Goal: Task Accomplishment & Management: Manage account settings

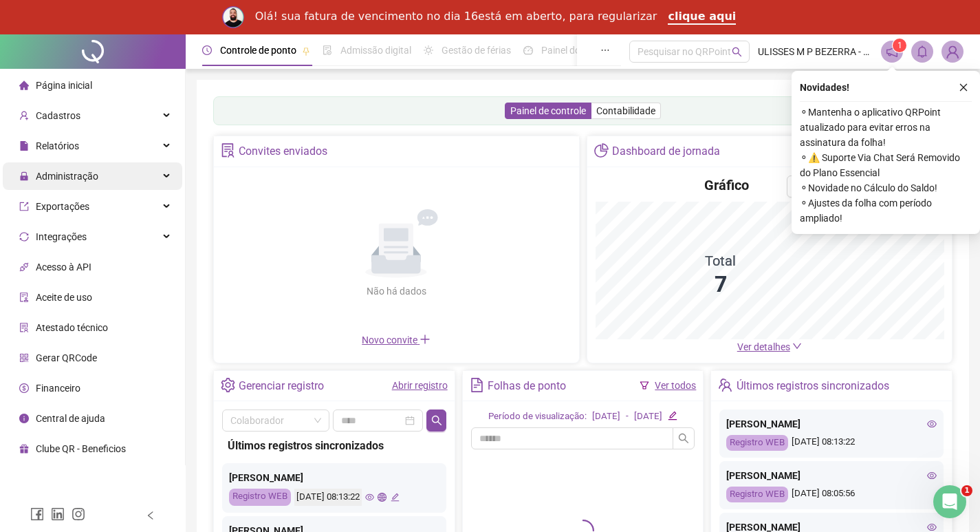
click at [168, 184] on div "Administração" at bounding box center [93, 176] width 180 height 28
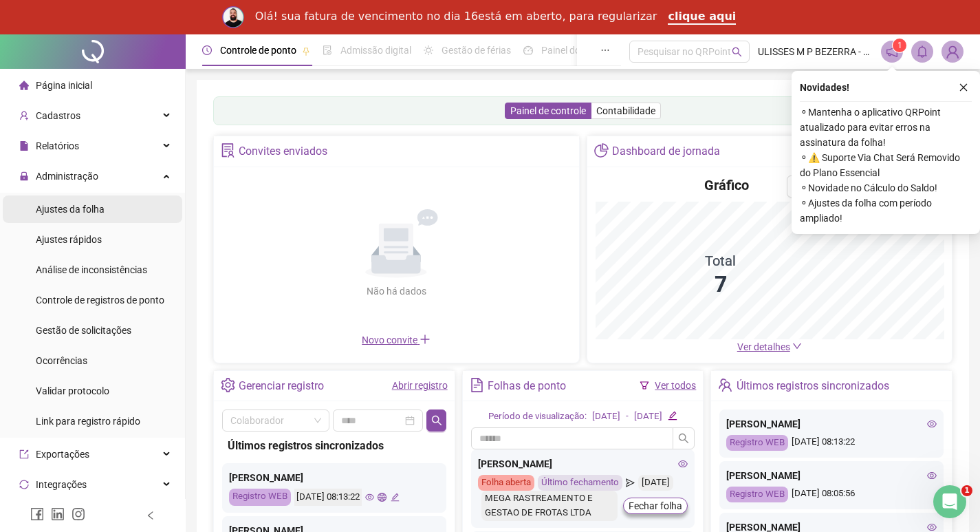
click at [138, 208] on li "Ajustes da folha" at bounding box center [93, 209] width 180 height 28
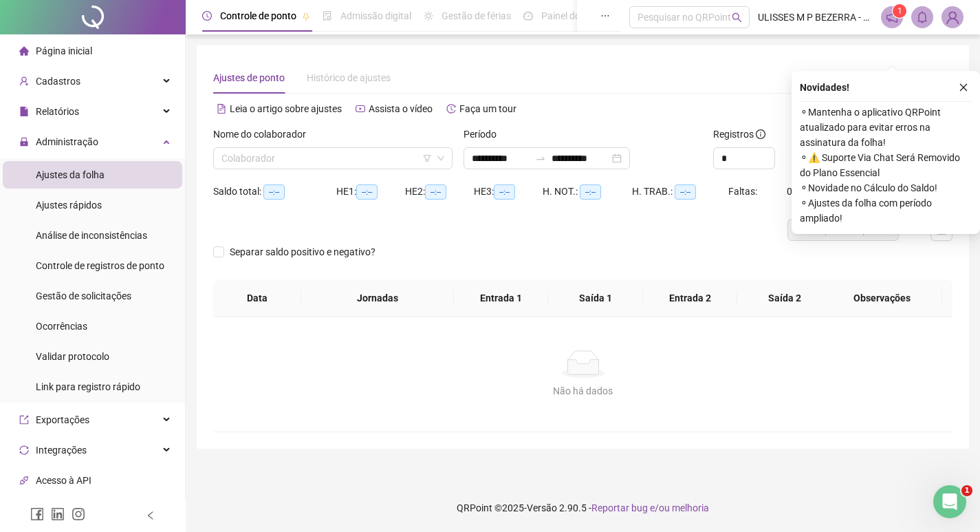
type input "**********"
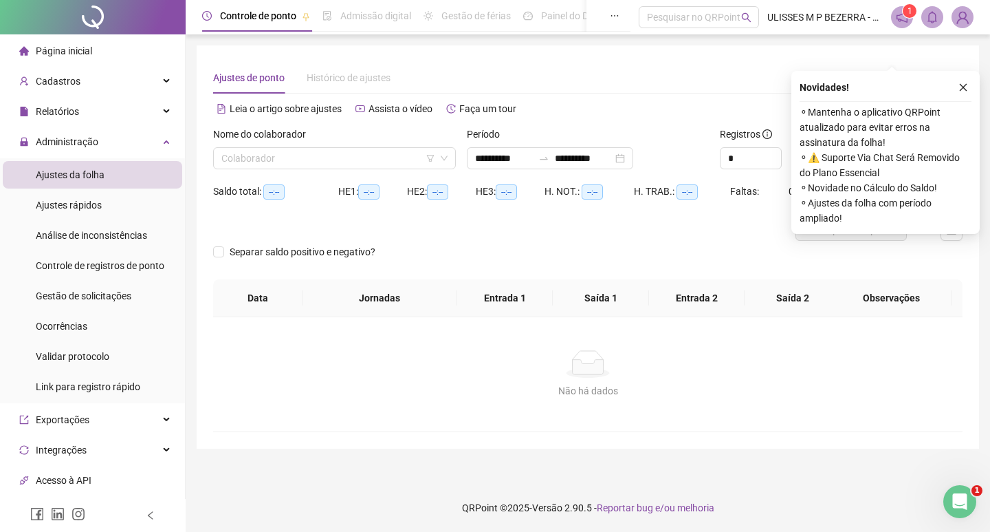
click at [964, 83] on icon "close" at bounding box center [964, 88] width 10 height 10
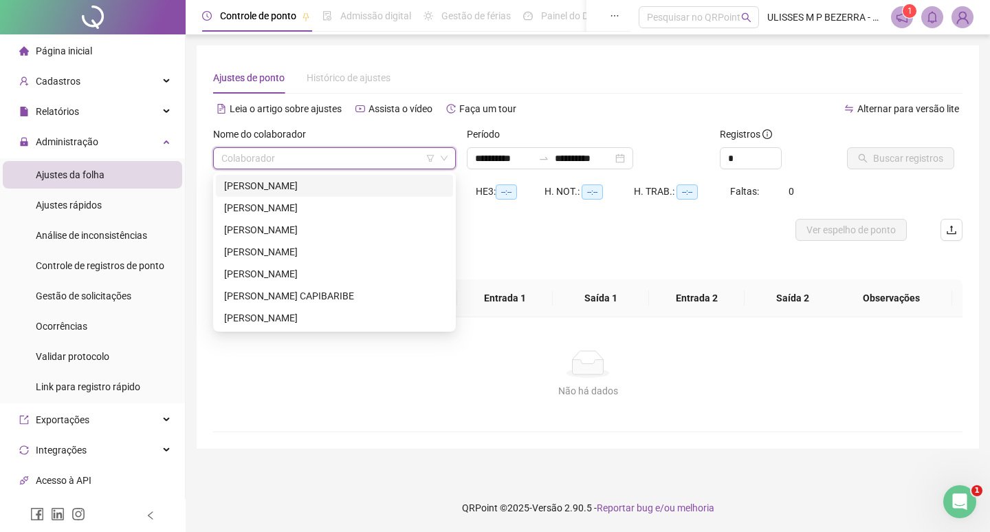
click at [372, 159] on input "search" at bounding box center [328, 158] width 214 height 21
click at [350, 189] on div "[PERSON_NAME]" at bounding box center [334, 185] width 221 height 15
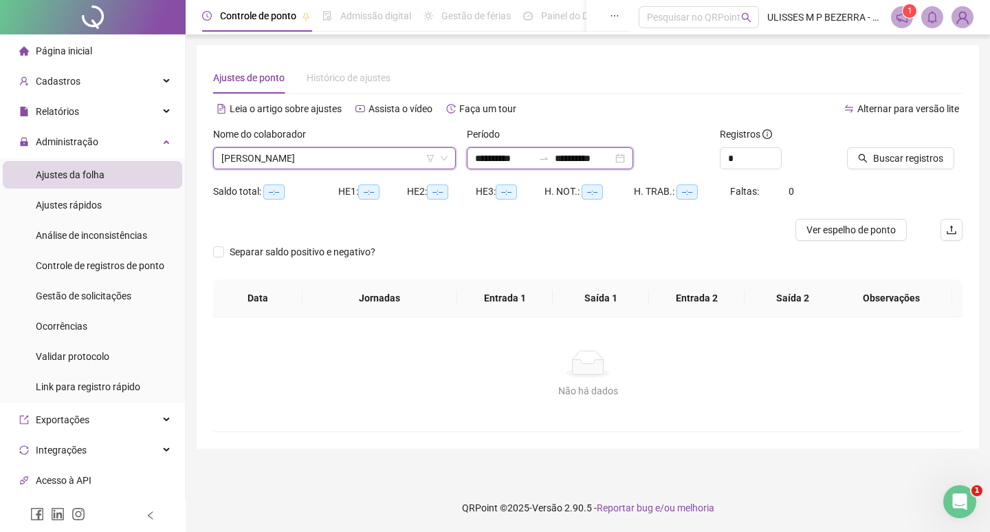
click at [512, 161] on input "**********" at bounding box center [504, 158] width 58 height 15
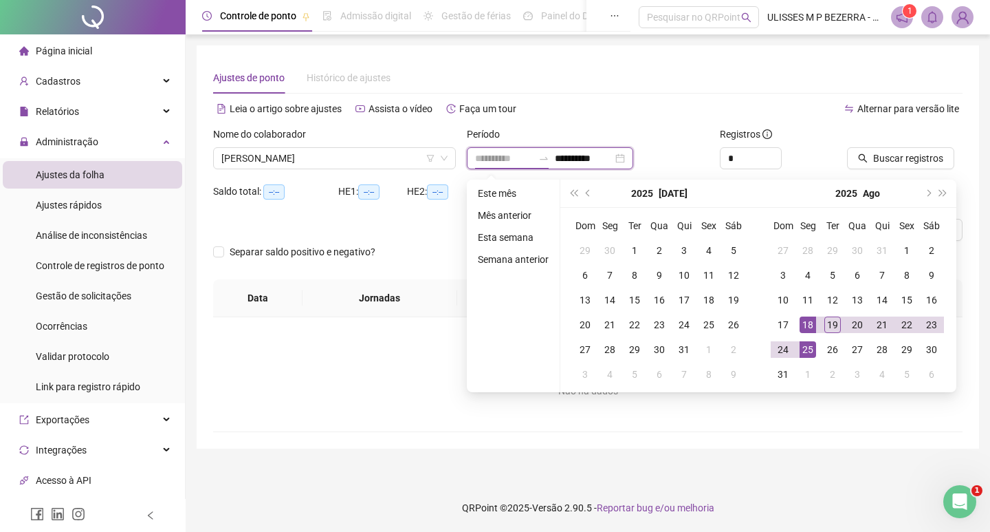
type input "**********"
drag, startPoint x: 806, startPoint y: 325, endPoint x: 827, endPoint y: 323, distance: 21.5
click at [807, 325] on div "18" at bounding box center [808, 324] width 17 height 17
type input "**********"
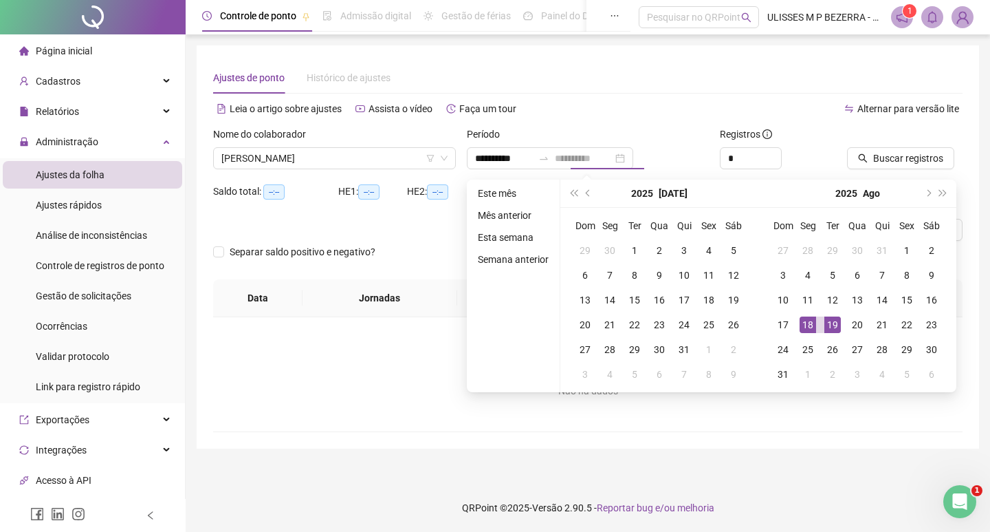
click at [829, 321] on div "19" at bounding box center [833, 324] width 17 height 17
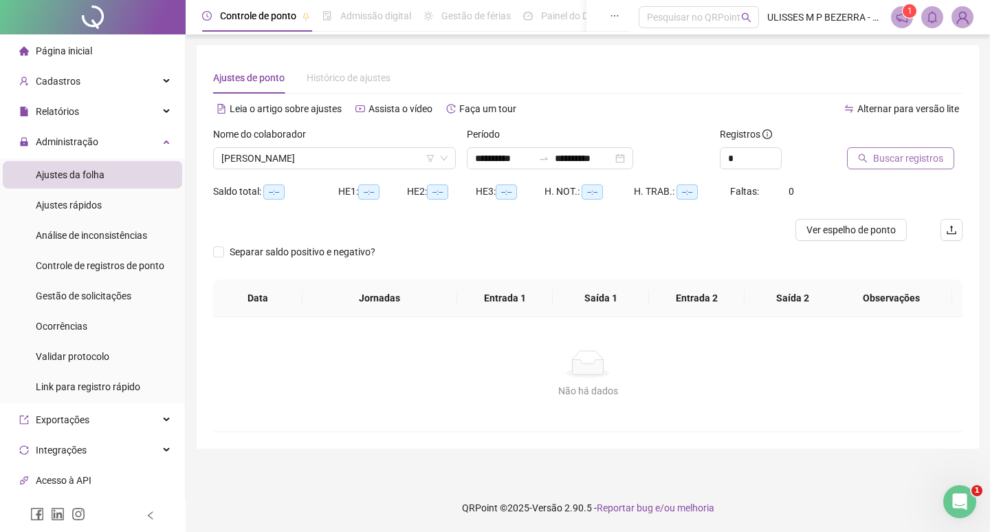
click at [887, 148] on button "Buscar registros" at bounding box center [900, 158] width 107 height 22
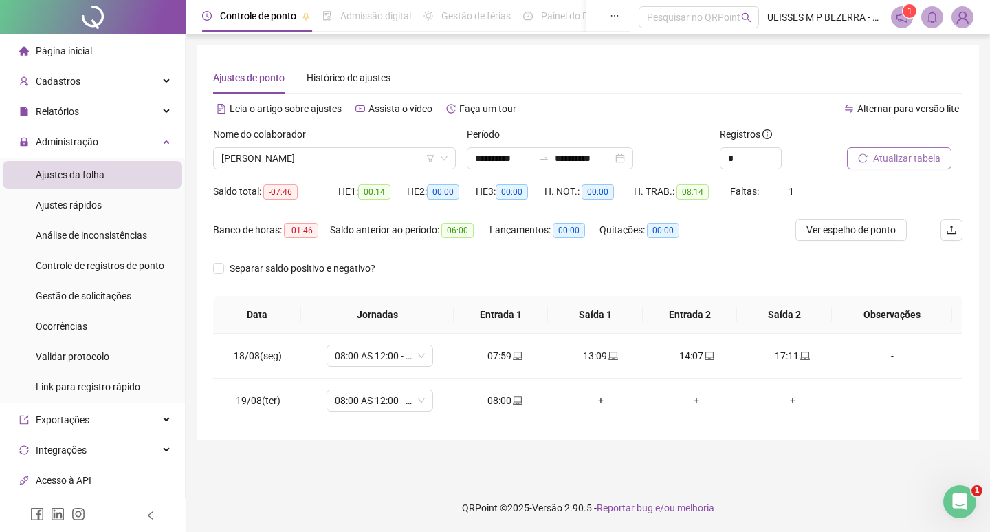
click at [882, 160] on span "Atualizar tabela" at bounding box center [906, 158] width 67 height 15
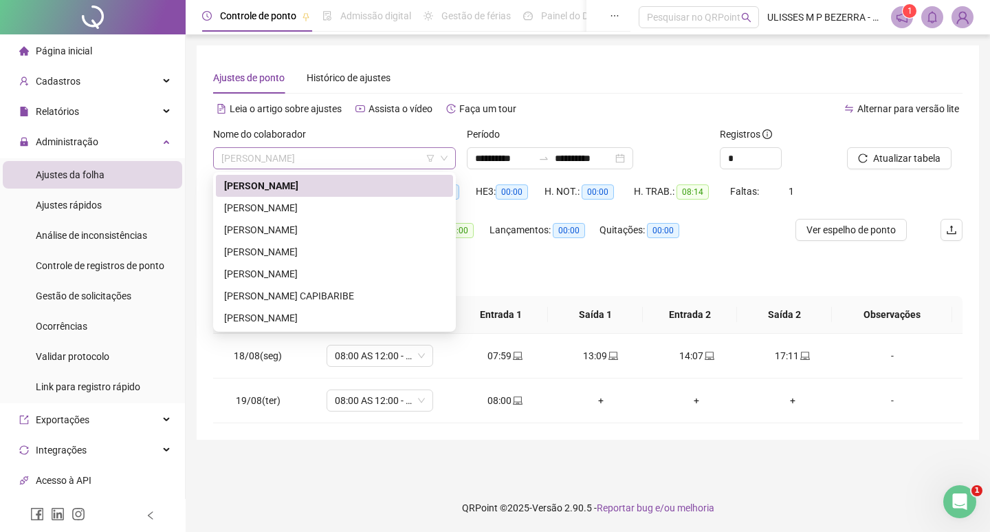
click at [388, 159] on span "[PERSON_NAME]" at bounding box center [334, 158] width 226 height 21
click at [393, 205] on div "[PERSON_NAME]" at bounding box center [334, 207] width 221 height 15
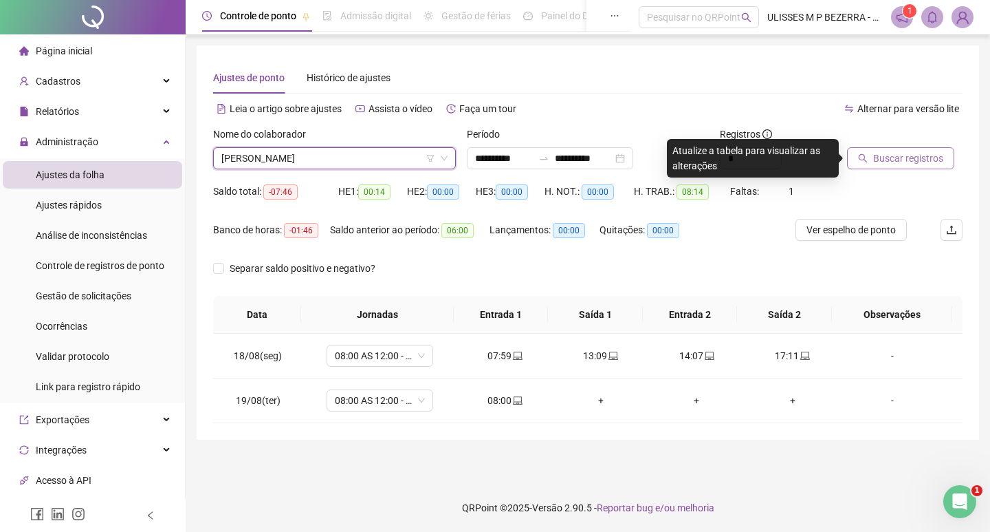
click at [887, 164] on span "Buscar registros" at bounding box center [908, 158] width 70 height 15
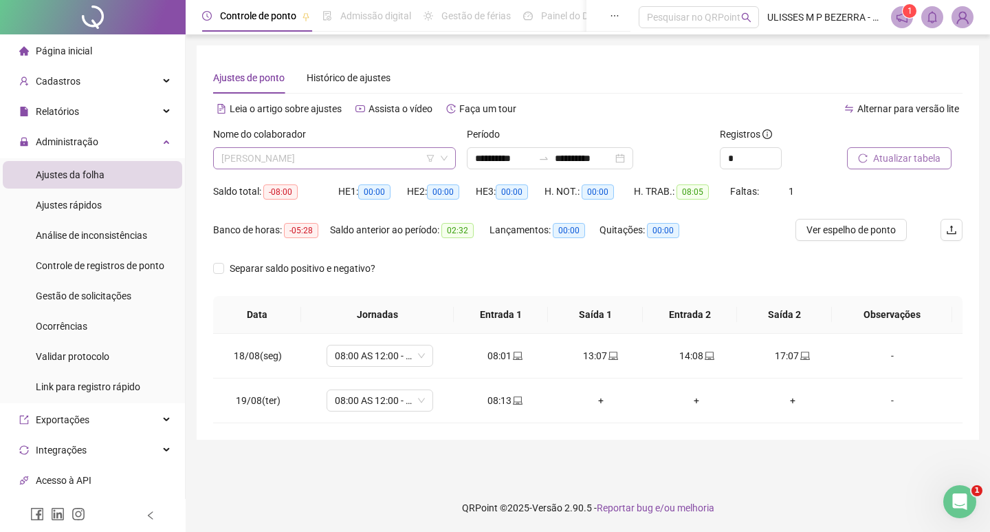
click at [389, 157] on span "[PERSON_NAME]" at bounding box center [334, 158] width 226 height 21
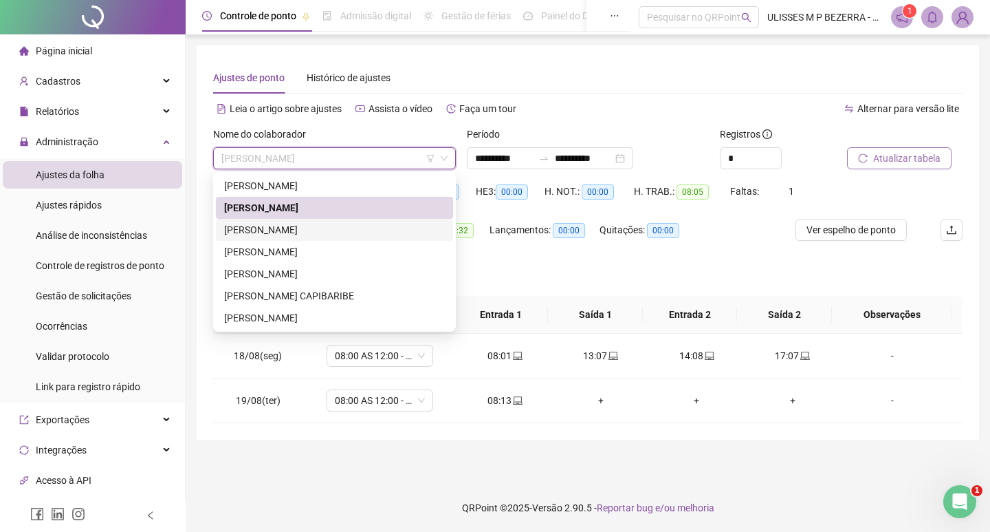
click at [383, 226] on div "[PERSON_NAME]" at bounding box center [334, 229] width 221 height 15
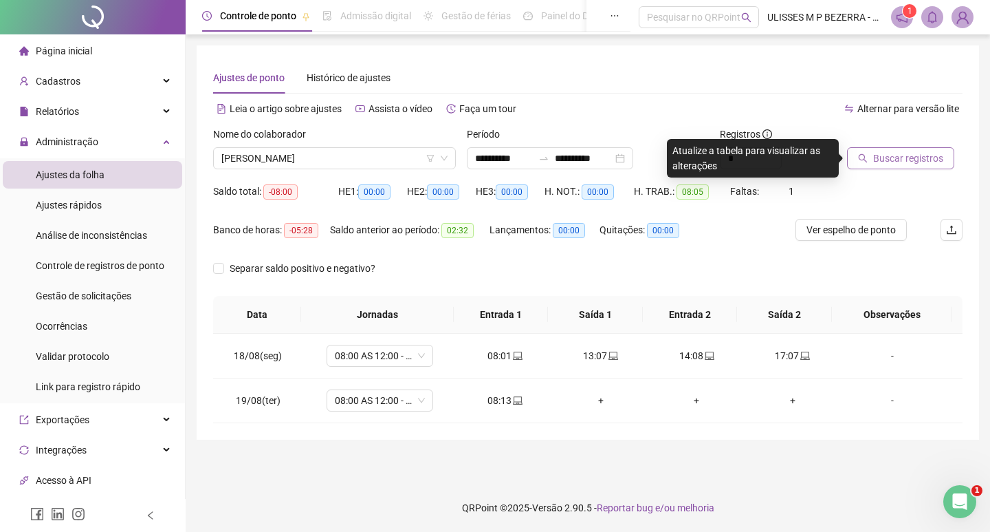
click at [878, 159] on span "Buscar registros" at bounding box center [908, 158] width 70 height 15
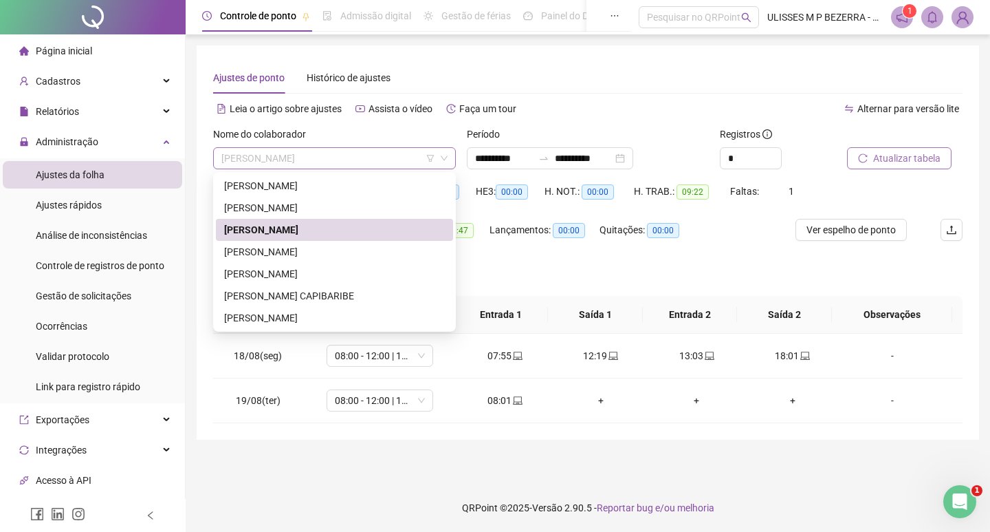
click at [361, 161] on span "[PERSON_NAME]" at bounding box center [334, 158] width 226 height 21
click at [367, 252] on div "[PERSON_NAME]" at bounding box center [334, 251] width 221 height 15
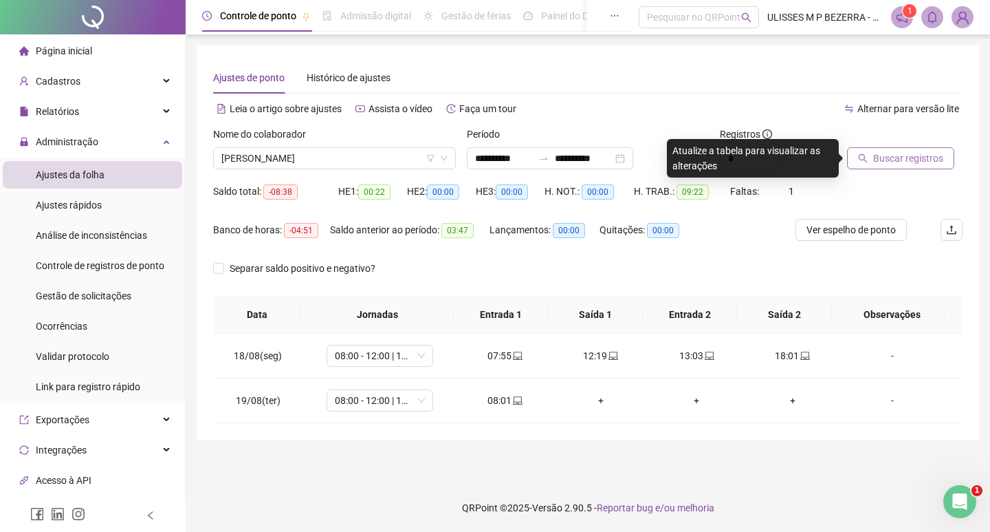
click at [858, 163] on button "Buscar registros" at bounding box center [900, 158] width 107 height 22
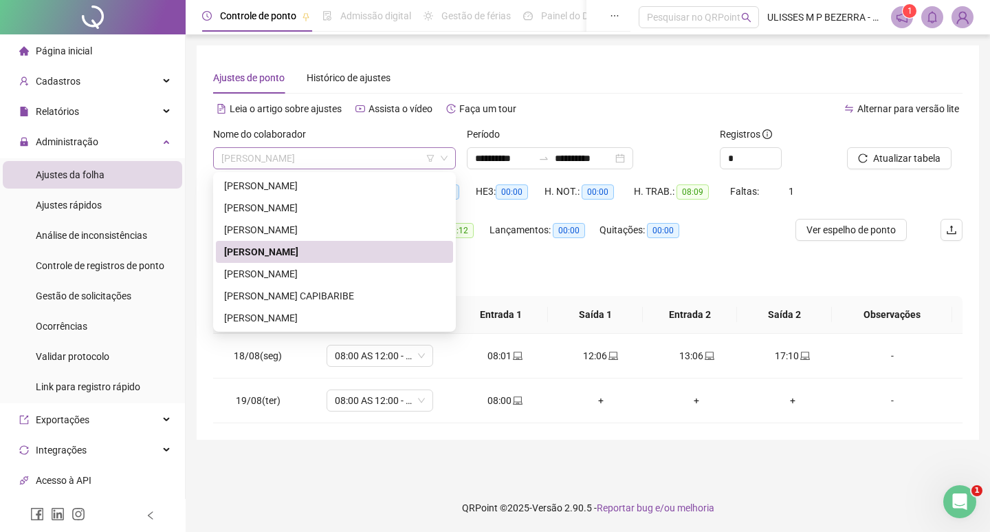
click at [404, 155] on span "[PERSON_NAME]" at bounding box center [334, 158] width 226 height 21
click at [372, 272] on div "[PERSON_NAME]" at bounding box center [334, 273] width 221 height 15
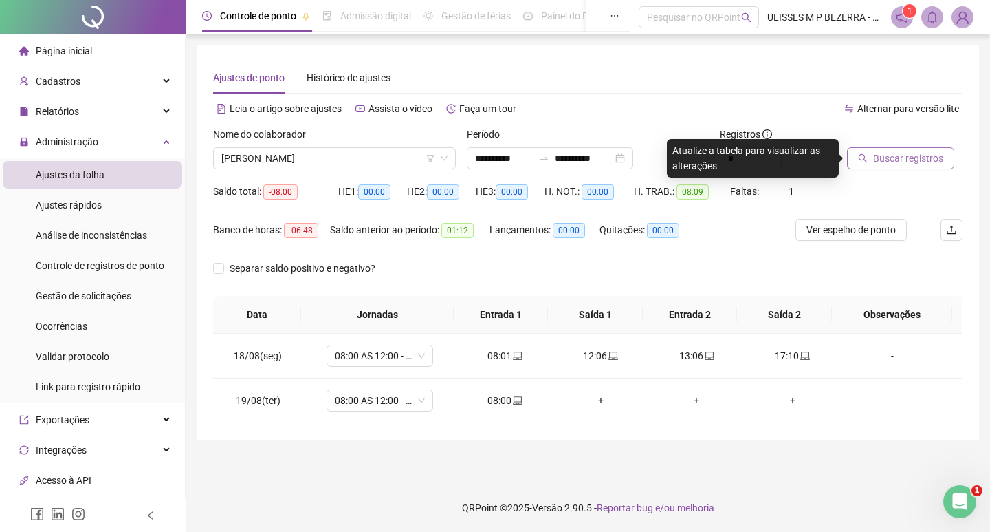
click at [862, 162] on icon "search" at bounding box center [863, 158] width 10 height 10
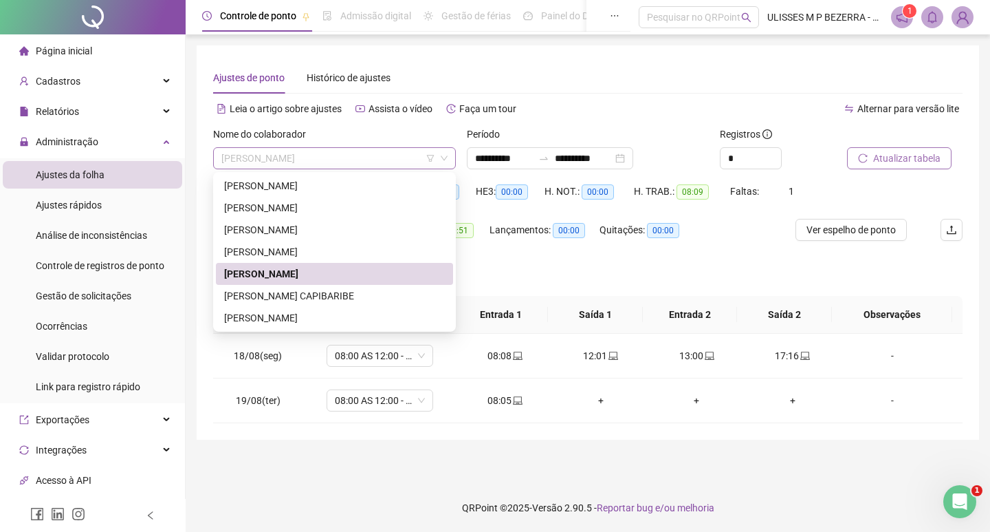
click at [345, 157] on span "[PERSON_NAME]" at bounding box center [334, 158] width 226 height 21
click at [359, 292] on div "[PERSON_NAME] CAPIBARIBE" at bounding box center [334, 295] width 221 height 15
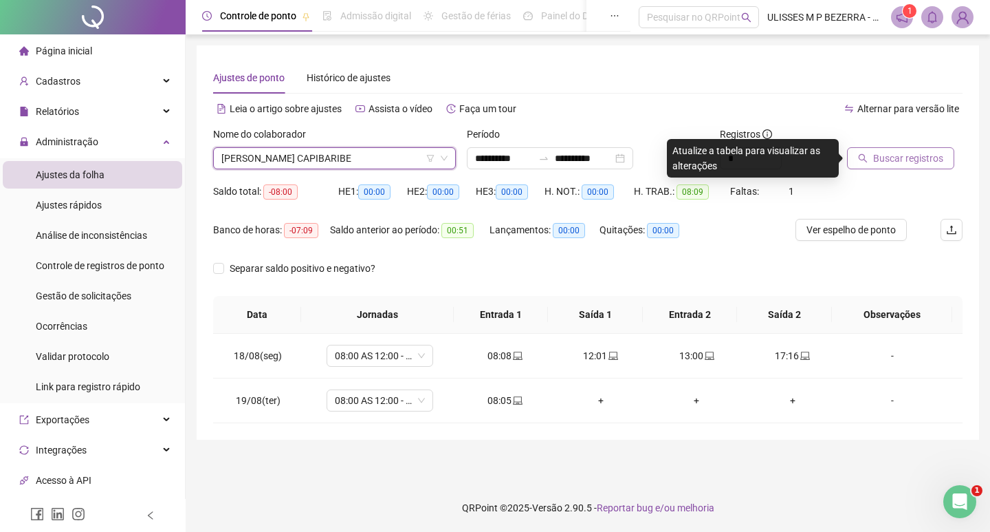
click at [875, 153] on span "Buscar registros" at bounding box center [908, 158] width 70 height 15
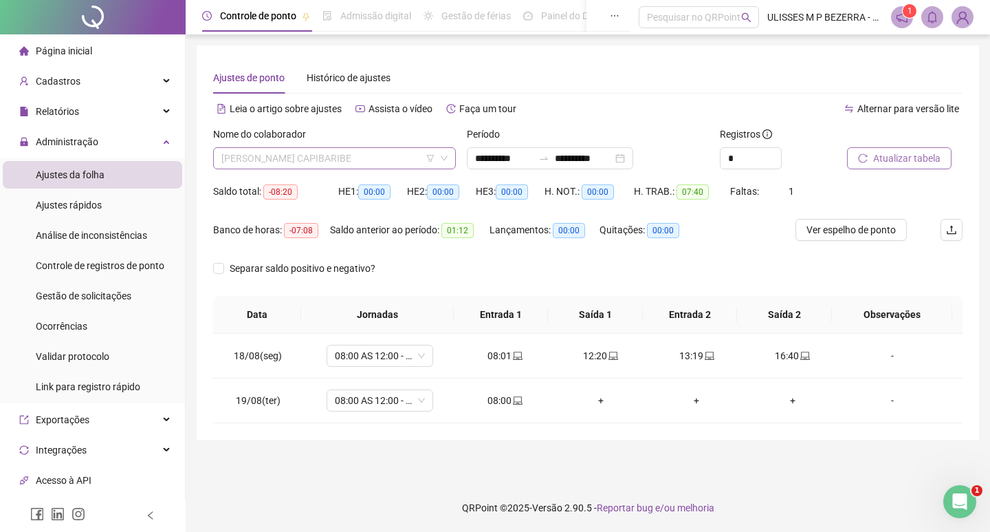
click at [382, 155] on span "[PERSON_NAME] CAPIBARIBE" at bounding box center [334, 158] width 226 height 21
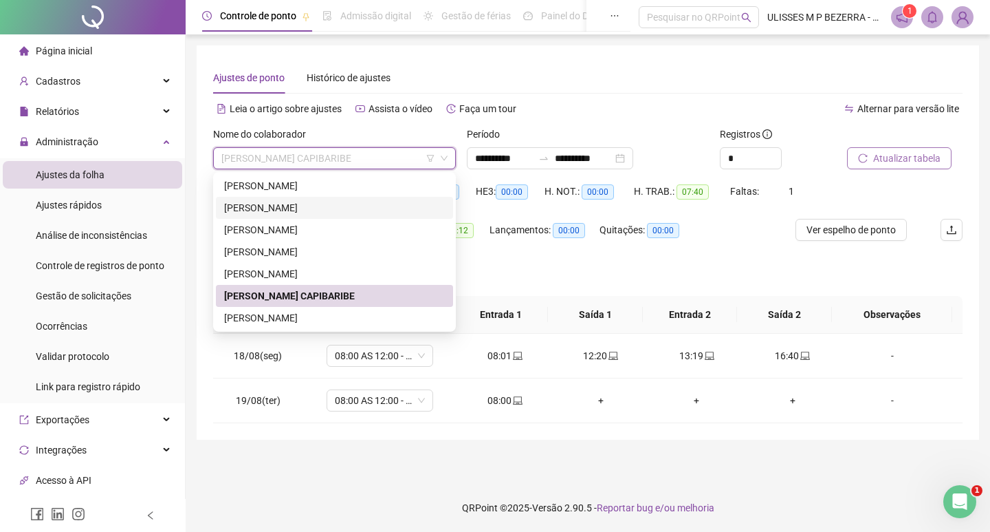
click at [380, 197] on div "[PERSON_NAME]" at bounding box center [334, 208] width 237 height 22
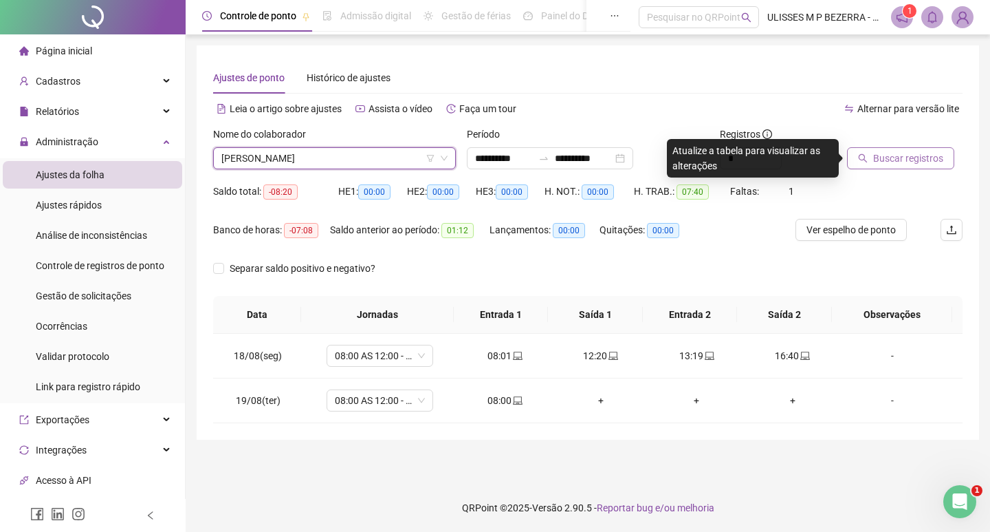
click at [372, 166] on span "[PERSON_NAME]" at bounding box center [334, 158] width 226 height 21
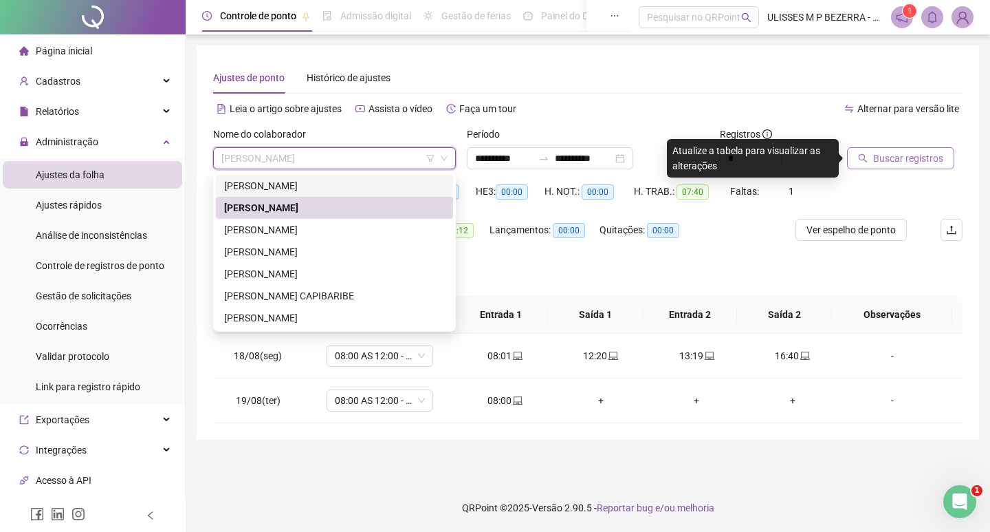
click at [362, 181] on div "[PERSON_NAME]" at bounding box center [334, 185] width 221 height 15
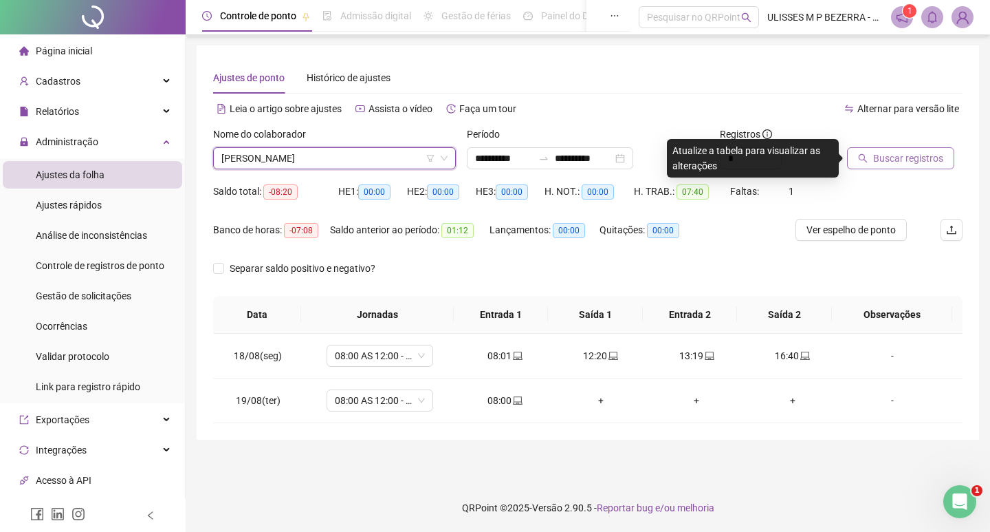
click at [875, 156] on span "Buscar registros" at bounding box center [908, 158] width 70 height 15
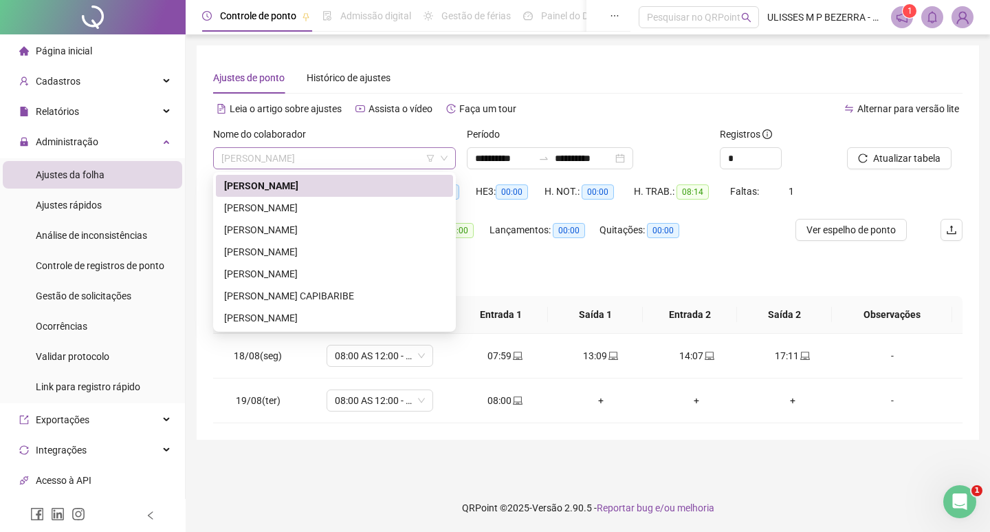
click at [355, 160] on span "[PERSON_NAME]" at bounding box center [334, 158] width 226 height 21
click at [357, 214] on div "[PERSON_NAME]" at bounding box center [334, 207] width 221 height 15
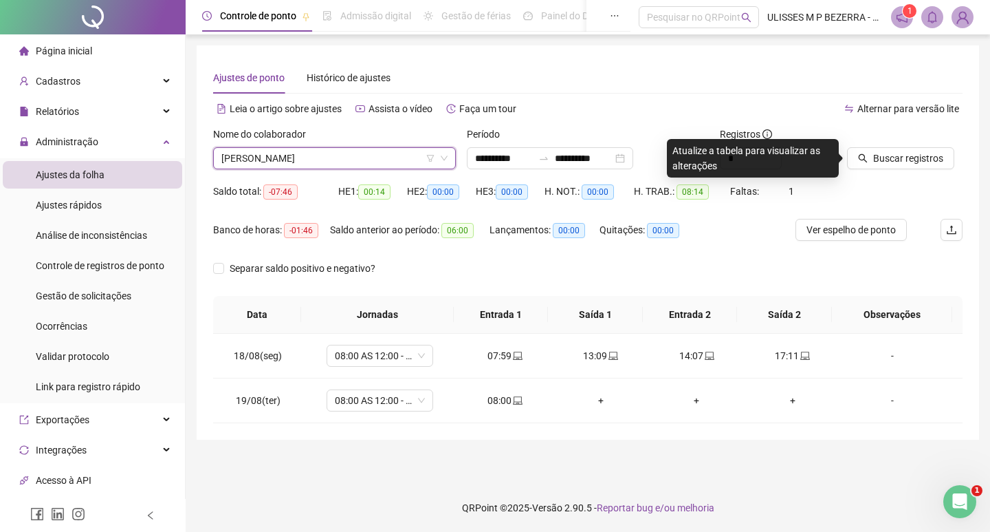
click at [865, 162] on icon "search" at bounding box center [863, 158] width 10 height 10
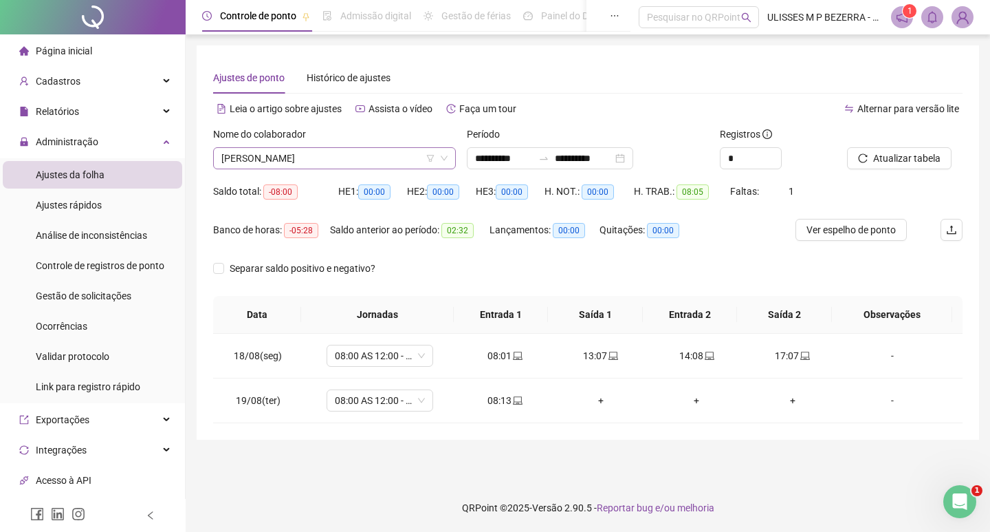
click at [370, 157] on span "[PERSON_NAME]" at bounding box center [334, 158] width 226 height 21
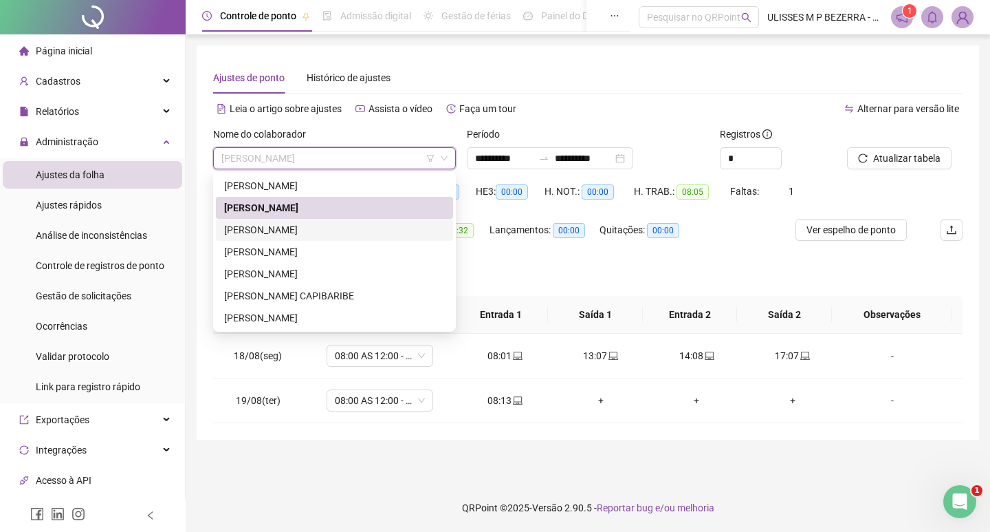
click at [370, 224] on div "[PERSON_NAME]" at bounding box center [334, 229] width 221 height 15
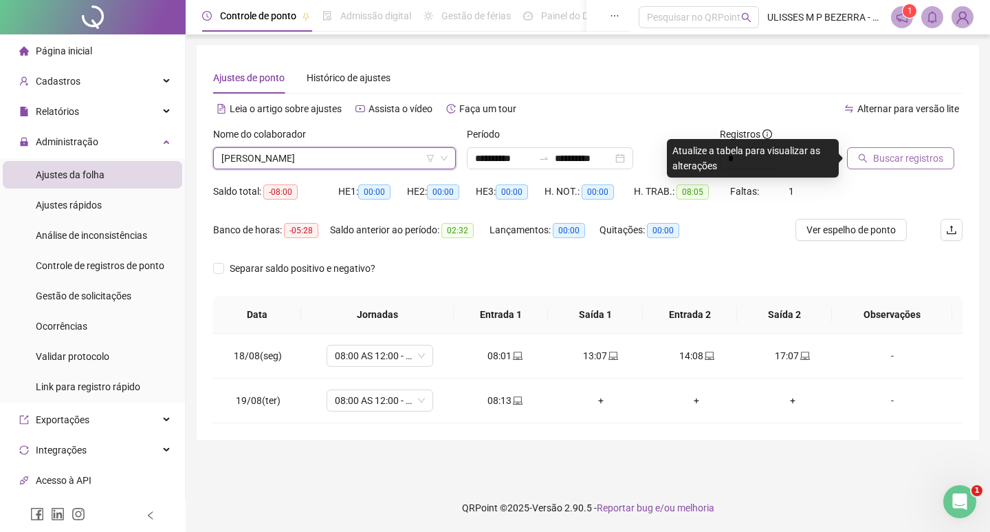
click at [898, 160] on span "Buscar registros" at bounding box center [908, 158] width 70 height 15
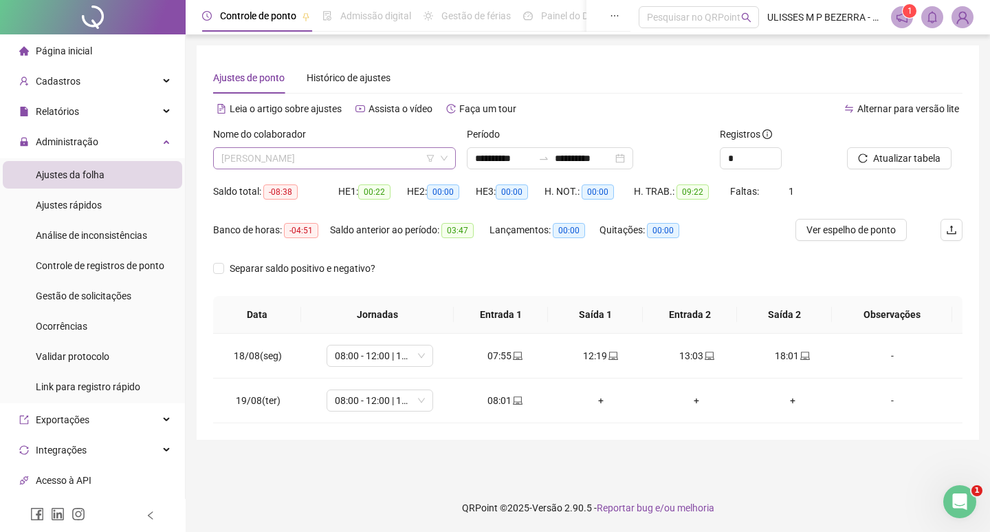
click at [321, 162] on span "[PERSON_NAME]" at bounding box center [334, 158] width 226 height 21
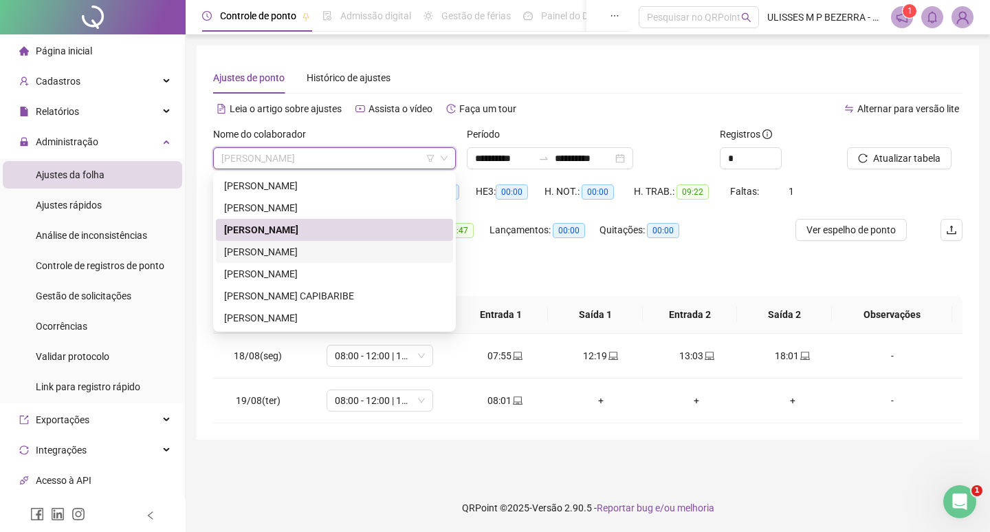
click at [323, 249] on div "[PERSON_NAME]" at bounding box center [334, 251] width 221 height 15
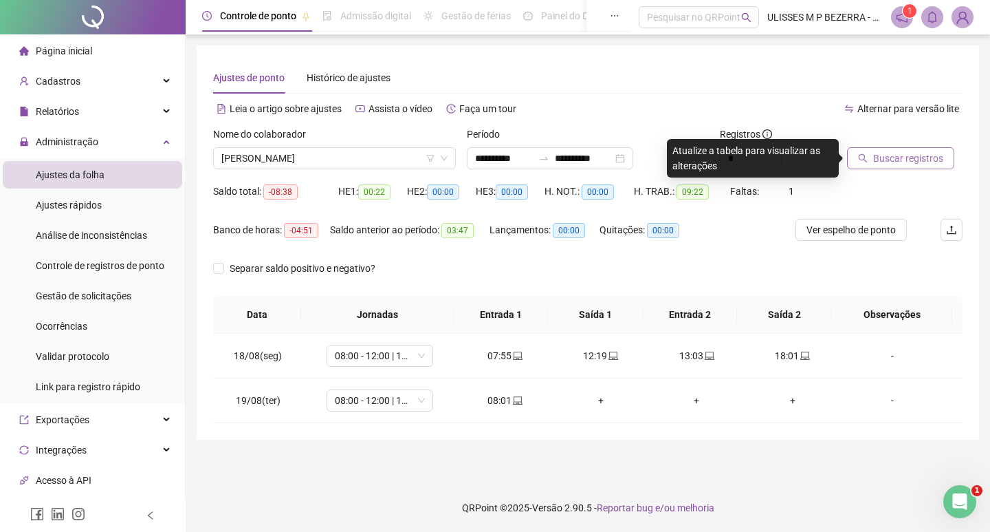
click at [869, 152] on button "Buscar registros" at bounding box center [900, 158] width 107 height 22
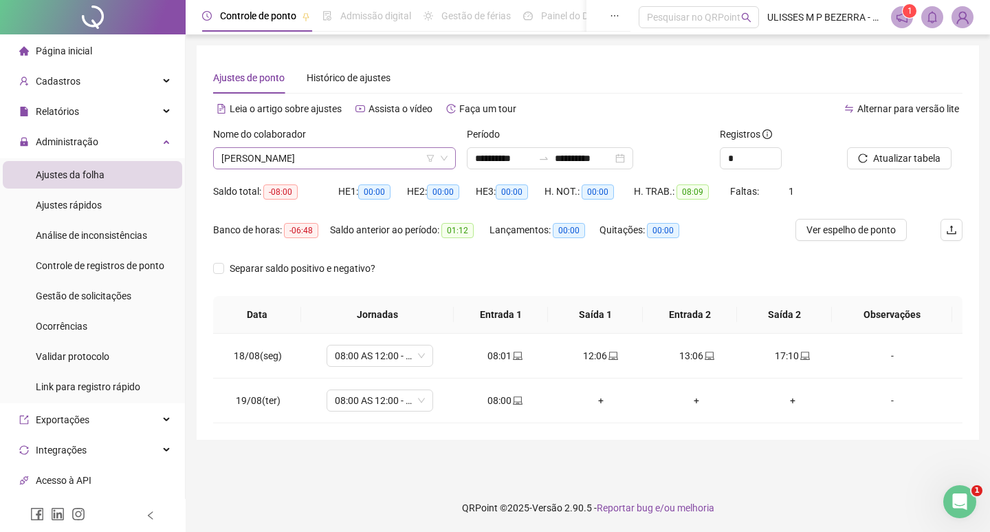
click at [342, 157] on span "[PERSON_NAME]" at bounding box center [334, 158] width 226 height 21
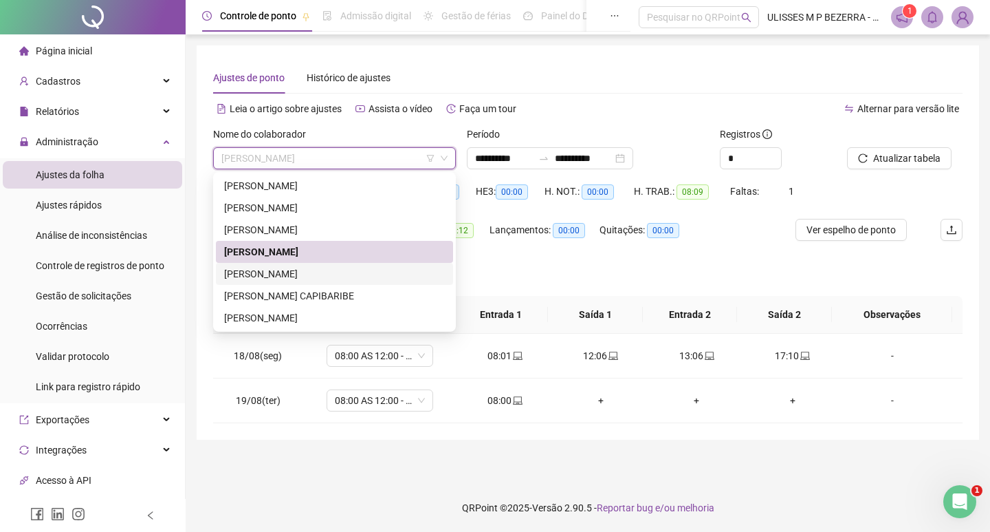
click at [348, 265] on div "[PERSON_NAME]" at bounding box center [334, 274] width 237 height 22
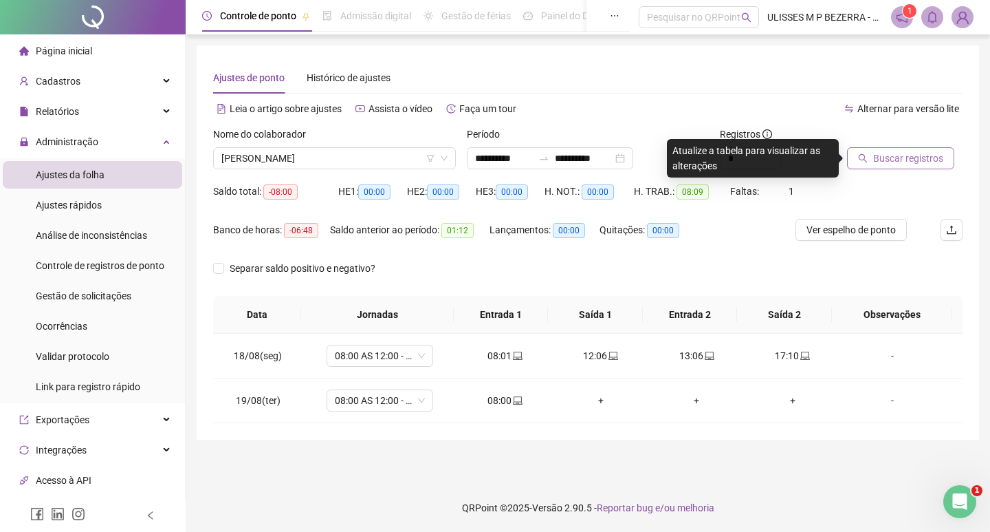
click at [923, 168] on button "Buscar registros" at bounding box center [900, 158] width 107 height 22
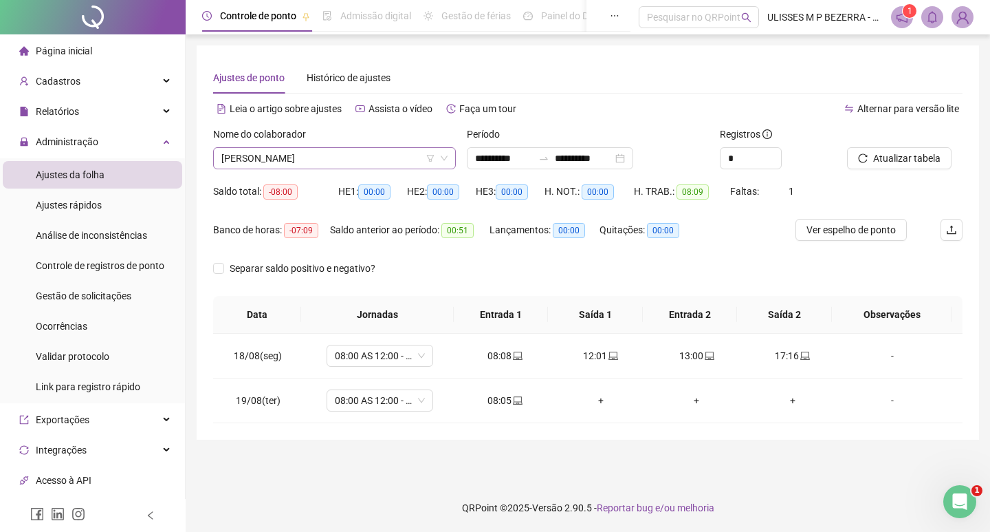
click at [374, 162] on span "[PERSON_NAME]" at bounding box center [334, 158] width 226 height 21
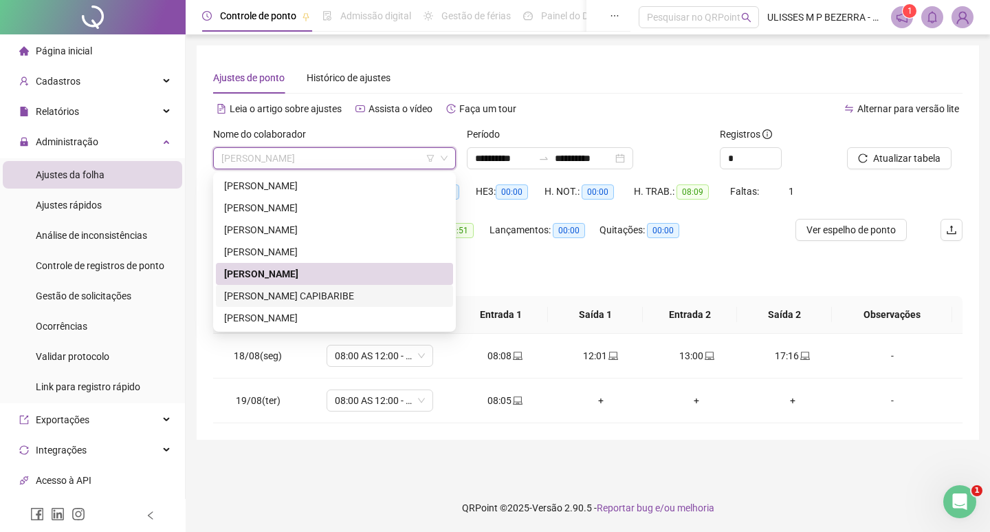
click at [372, 296] on div "[PERSON_NAME] CAPIBARIBE" at bounding box center [334, 295] width 221 height 15
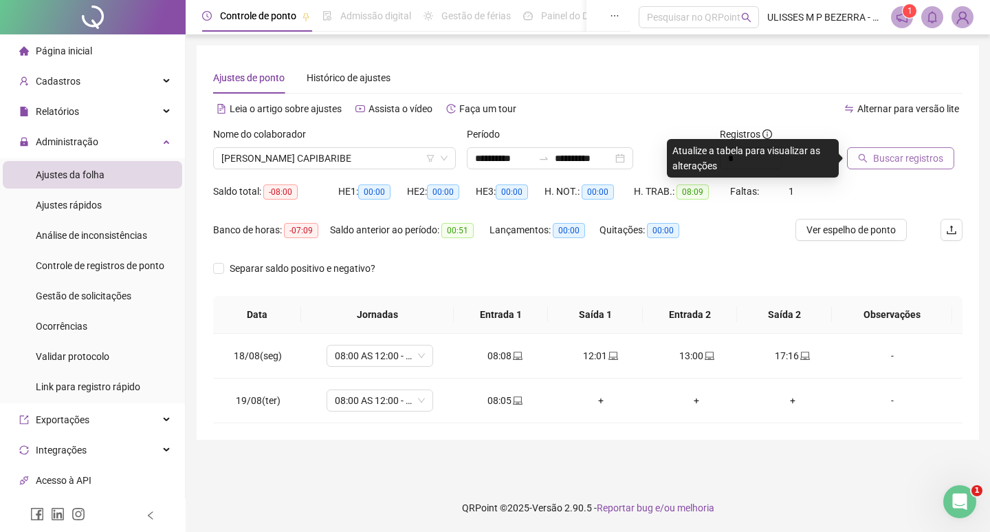
click at [926, 164] on span "Buscar registros" at bounding box center [908, 158] width 70 height 15
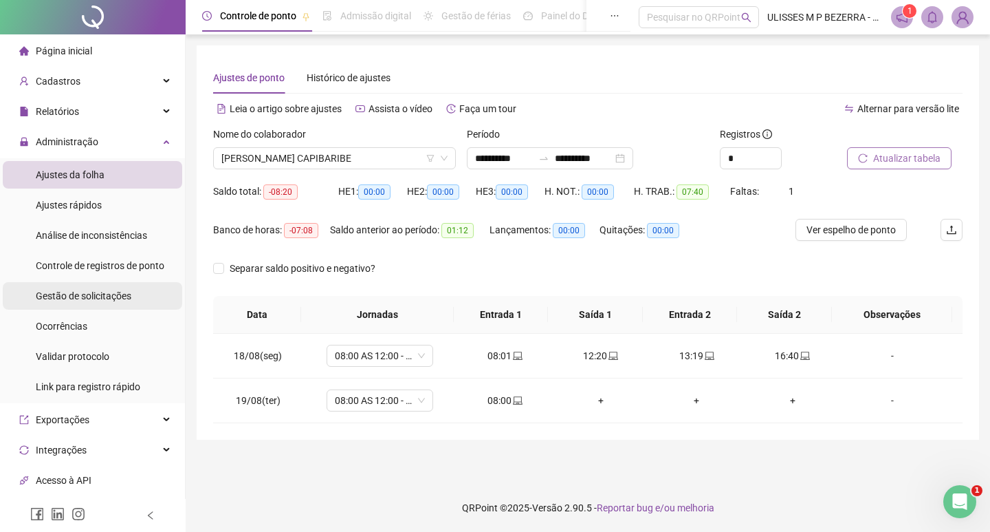
click at [110, 296] on span "Gestão de solicitações" at bounding box center [84, 295] width 96 height 11
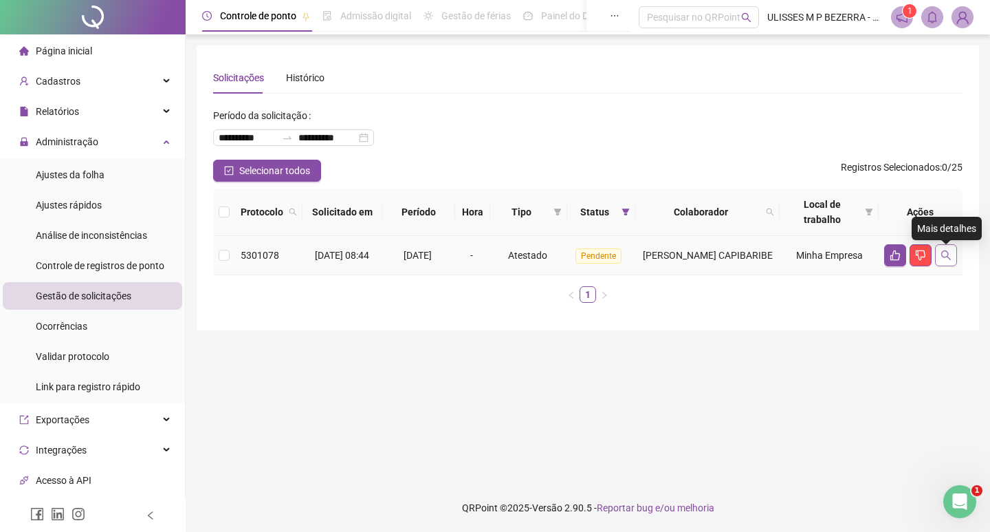
click at [945, 259] on icon "search" at bounding box center [946, 255] width 11 height 11
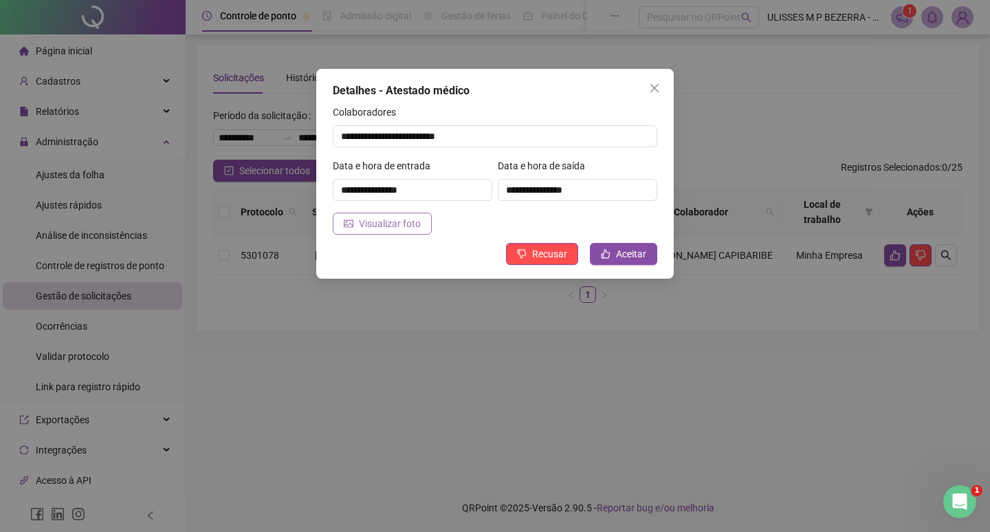
click at [411, 218] on span "Visualizar foto" at bounding box center [390, 223] width 62 height 15
click at [615, 255] on button "Aceitar" at bounding box center [623, 254] width 67 height 22
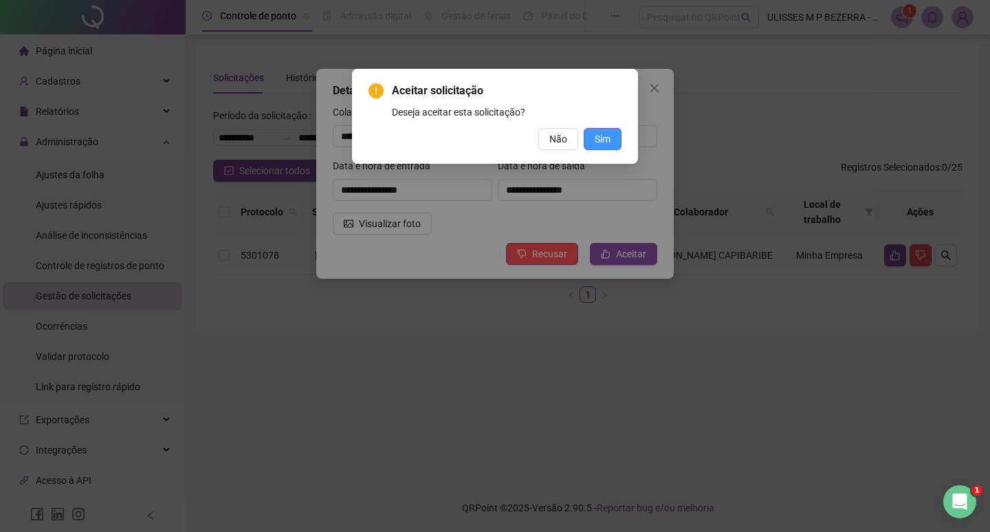
click at [602, 134] on span "Sim" at bounding box center [603, 138] width 16 height 15
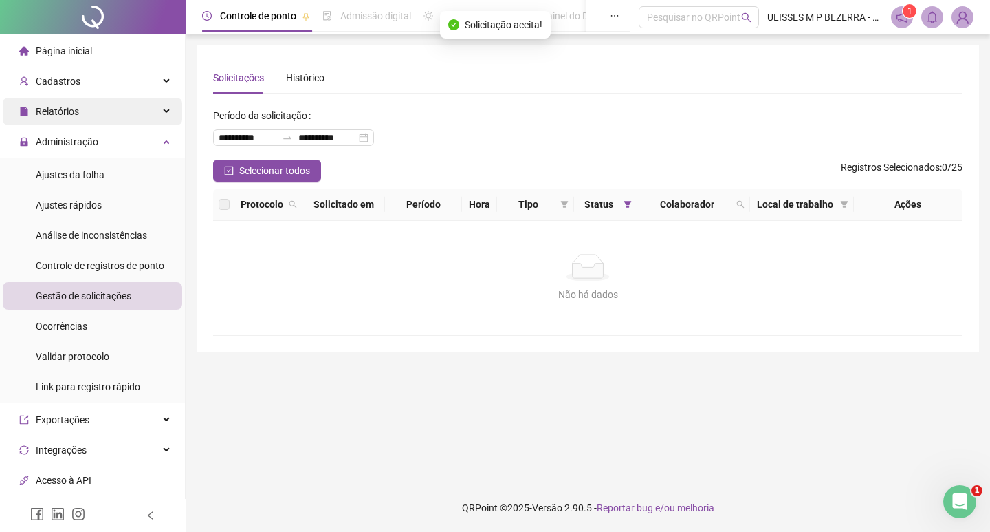
click at [65, 111] on span "Relatórios" at bounding box center [57, 111] width 43 height 11
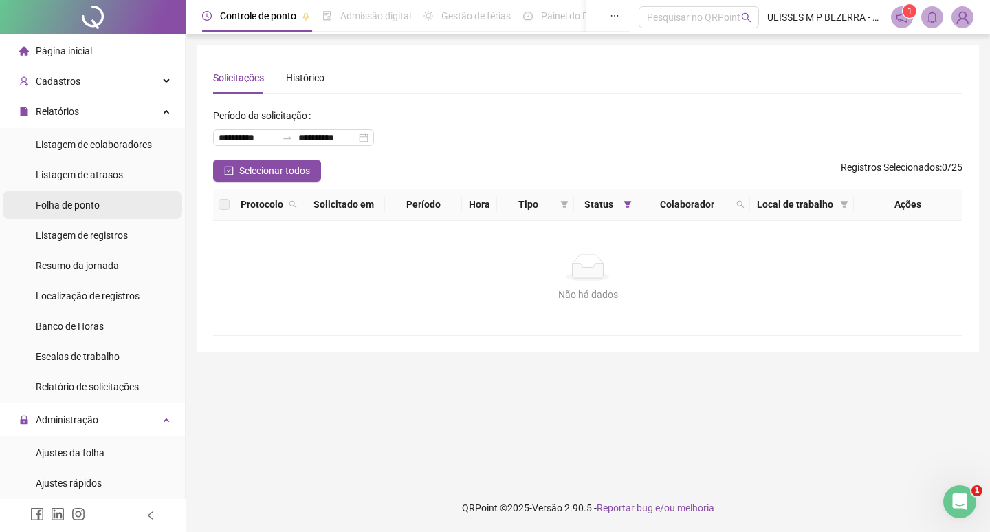
click at [87, 203] on span "Folha de ponto" at bounding box center [68, 204] width 64 height 11
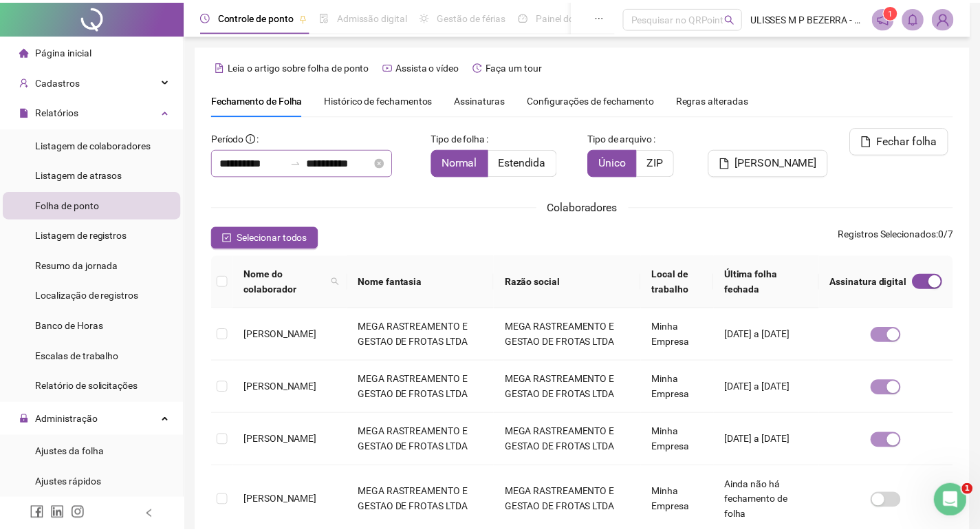
scroll to position [16, 0]
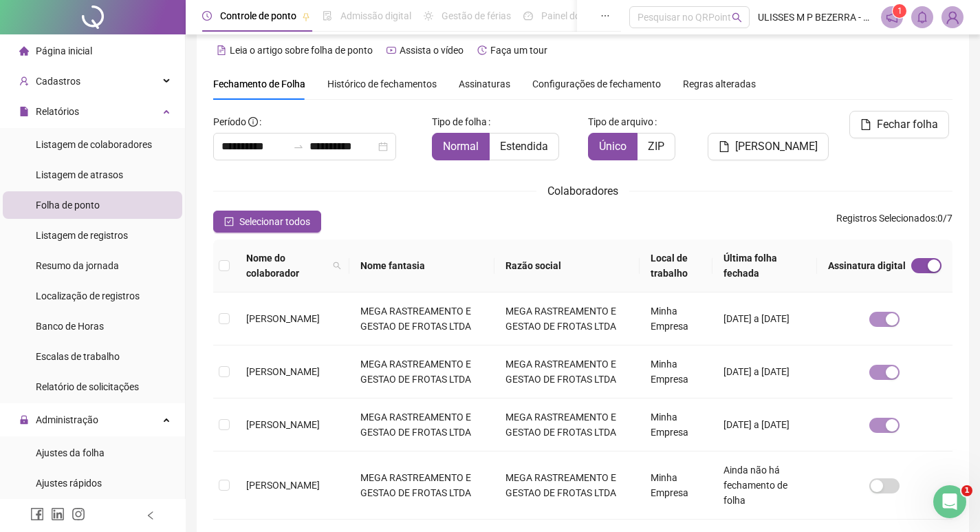
type input "**********"
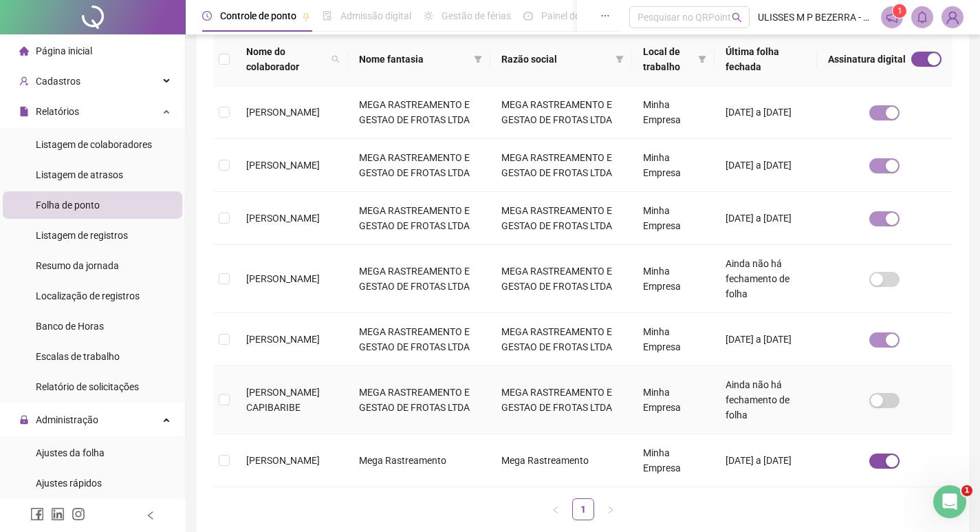
click at [286, 431] on td "[PERSON_NAME] CAPIBARIBE" at bounding box center [291, 400] width 113 height 68
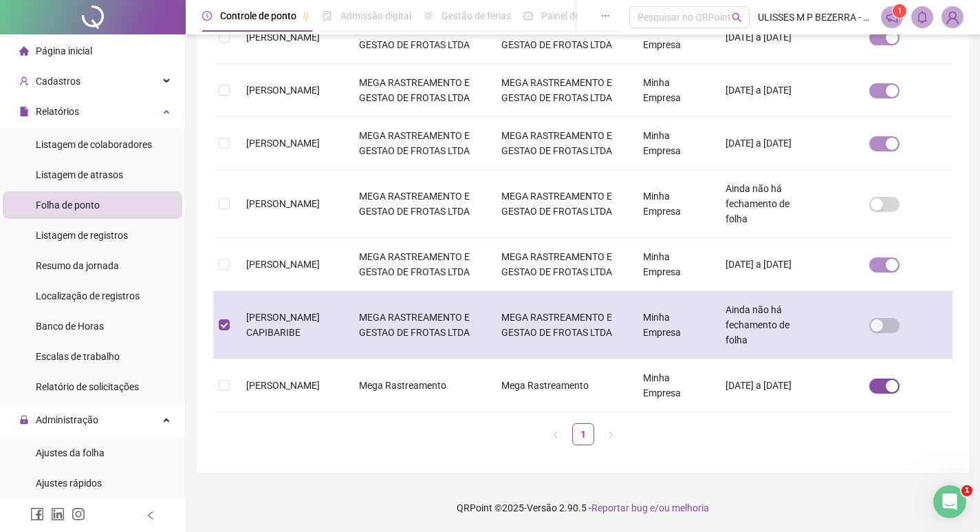
scroll to position [0, 0]
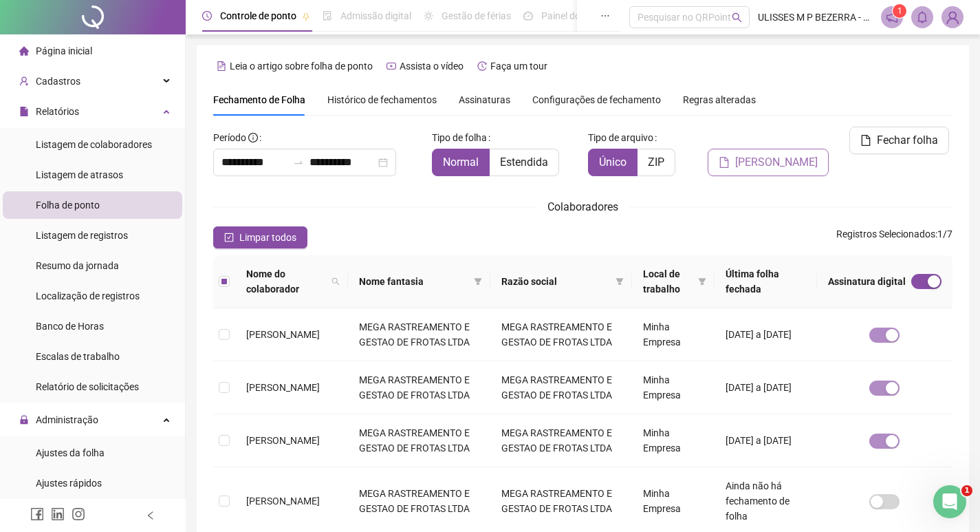
click at [781, 149] on button "[PERSON_NAME]" at bounding box center [768, 163] width 121 height 28
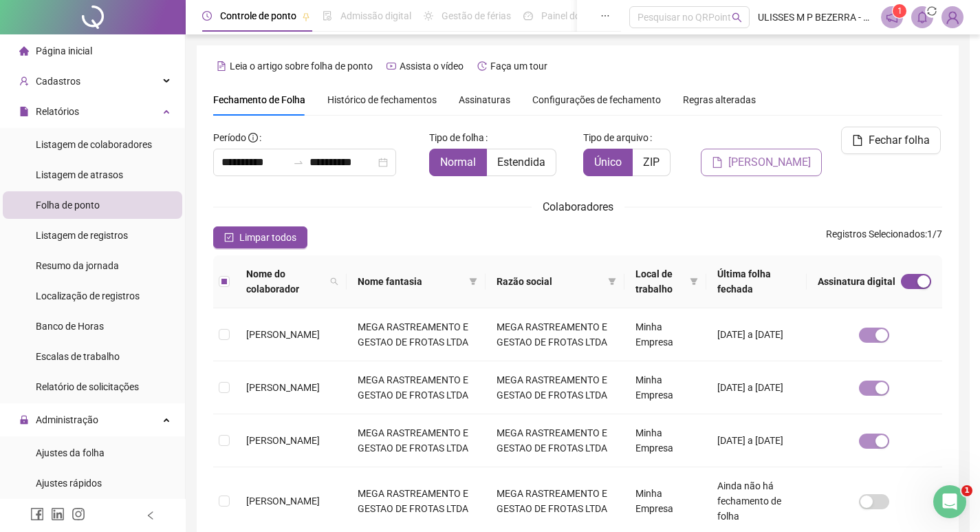
scroll to position [16, 0]
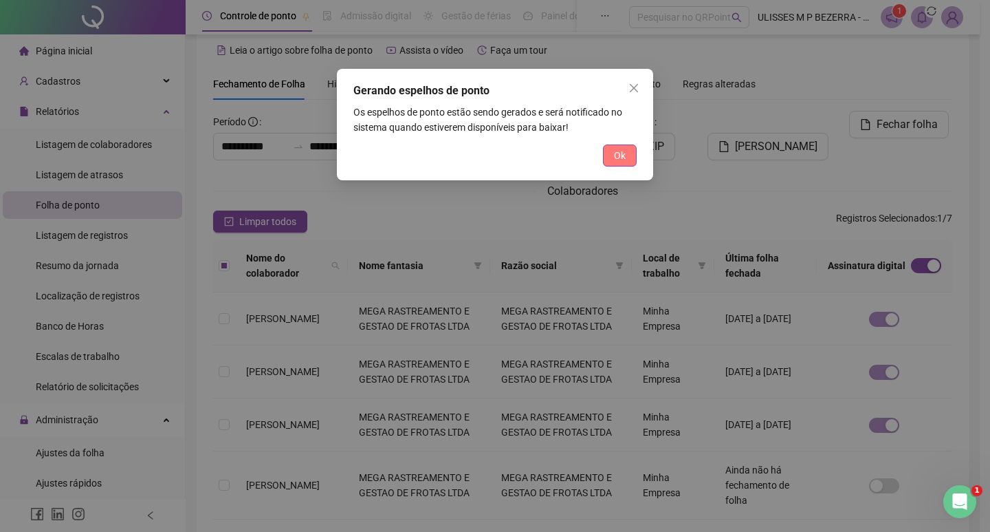
click at [618, 158] on span "Ok" at bounding box center [620, 155] width 12 height 15
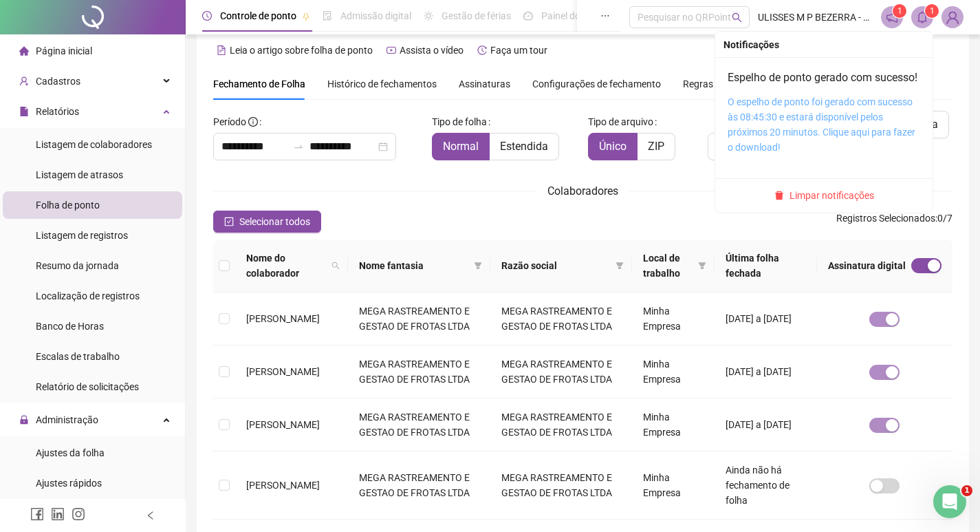
click at [841, 115] on link "O espelho de ponto foi gerado com sucesso às 08:45:30 e estará disponível pelos…" at bounding box center [822, 124] width 188 height 56
